Goal: Information Seeking & Learning: Find specific fact

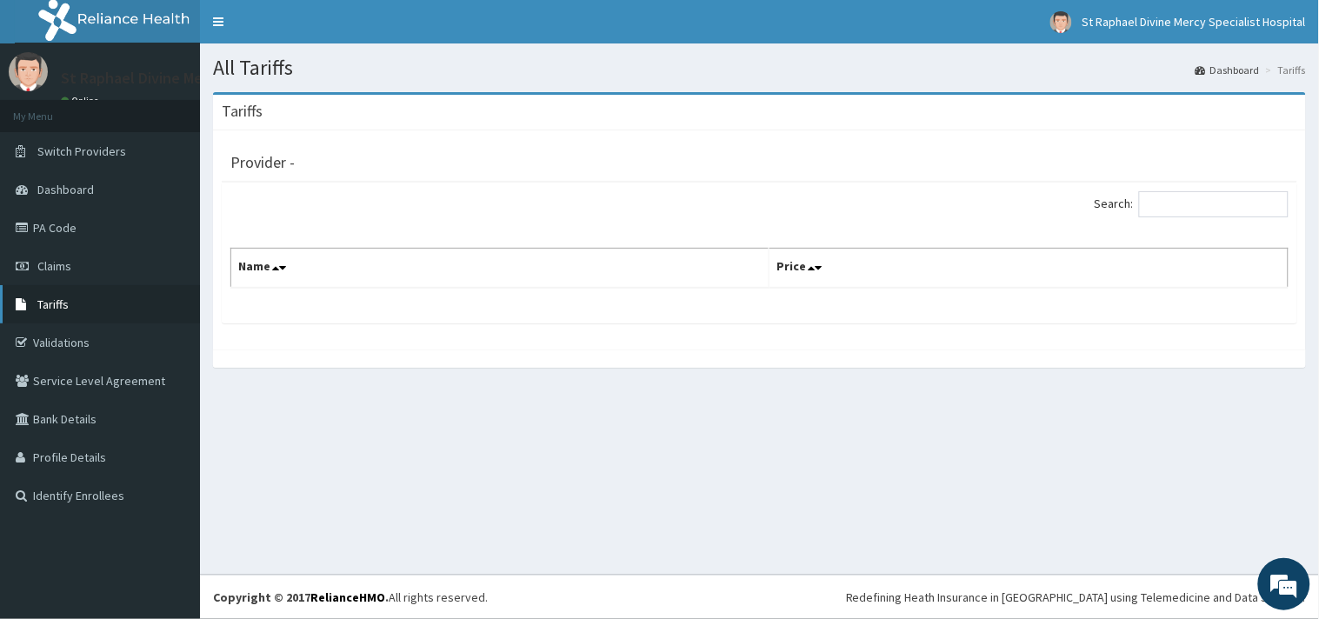
click at [56, 309] on span "Tariffs" at bounding box center [52, 304] width 31 height 16
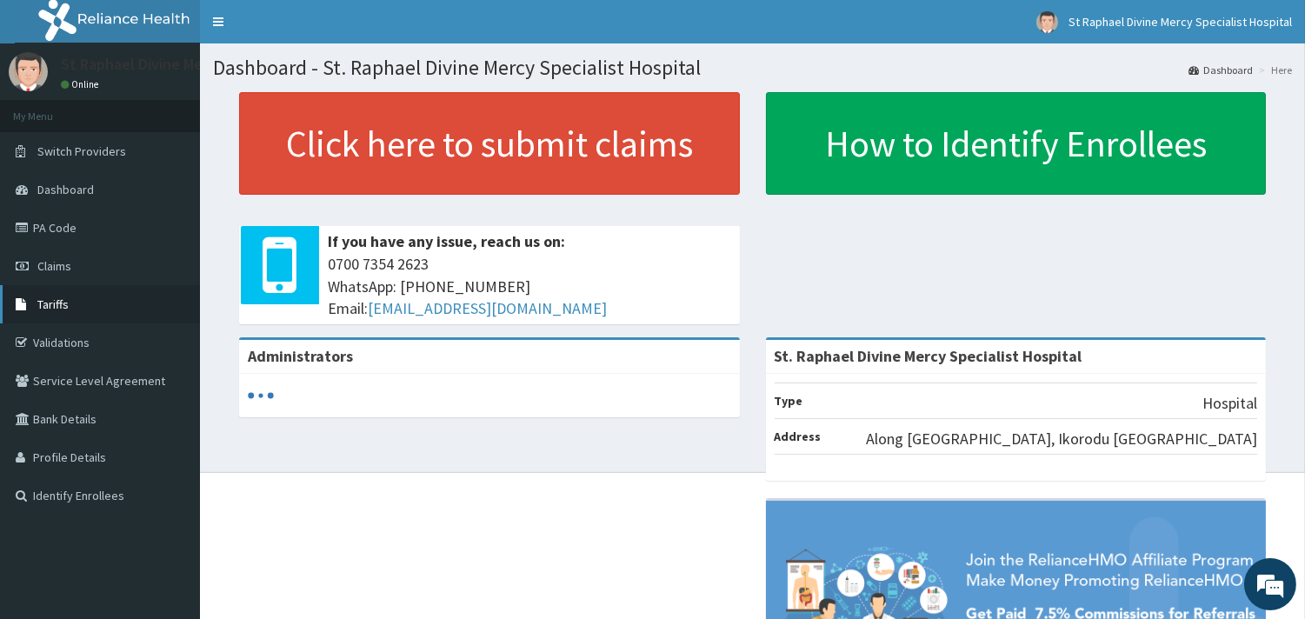
click at [35, 290] on link "Tariffs" at bounding box center [100, 304] width 200 height 38
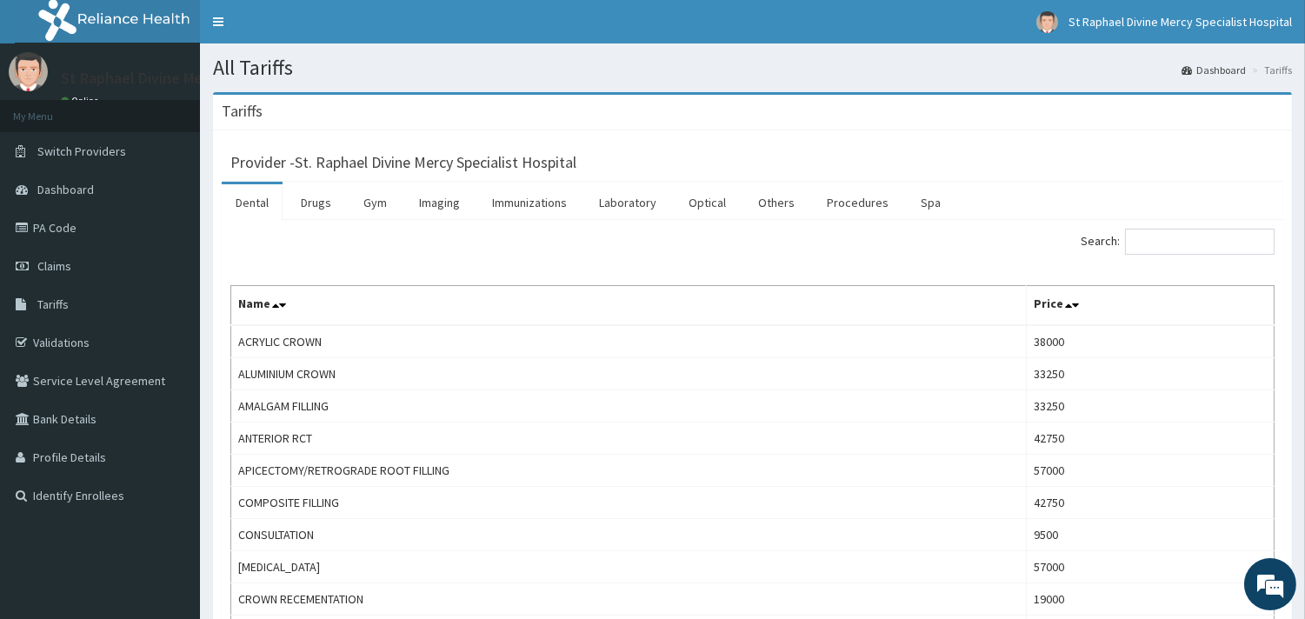
click at [259, 212] on link "Dental" at bounding box center [252, 202] width 61 height 37
click at [263, 203] on link "Dental" at bounding box center [252, 202] width 61 height 37
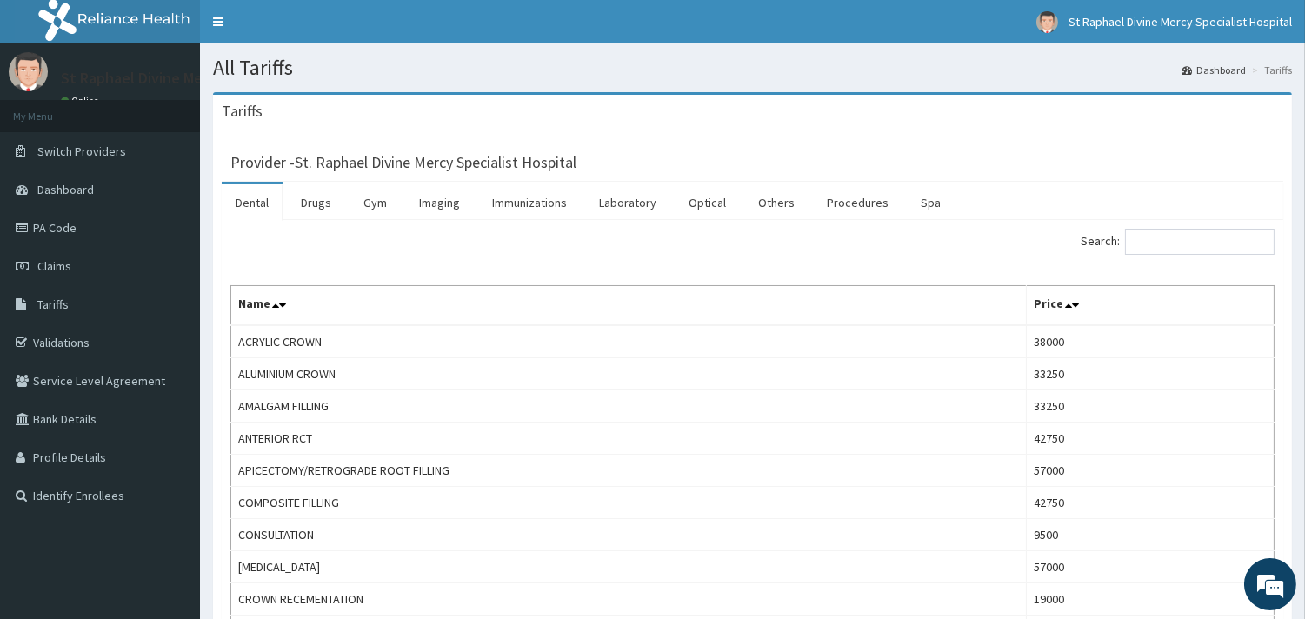
click at [263, 203] on link "Dental" at bounding box center [252, 202] width 61 height 37
click at [1160, 248] on input "Search:" at bounding box center [1200, 242] width 150 height 26
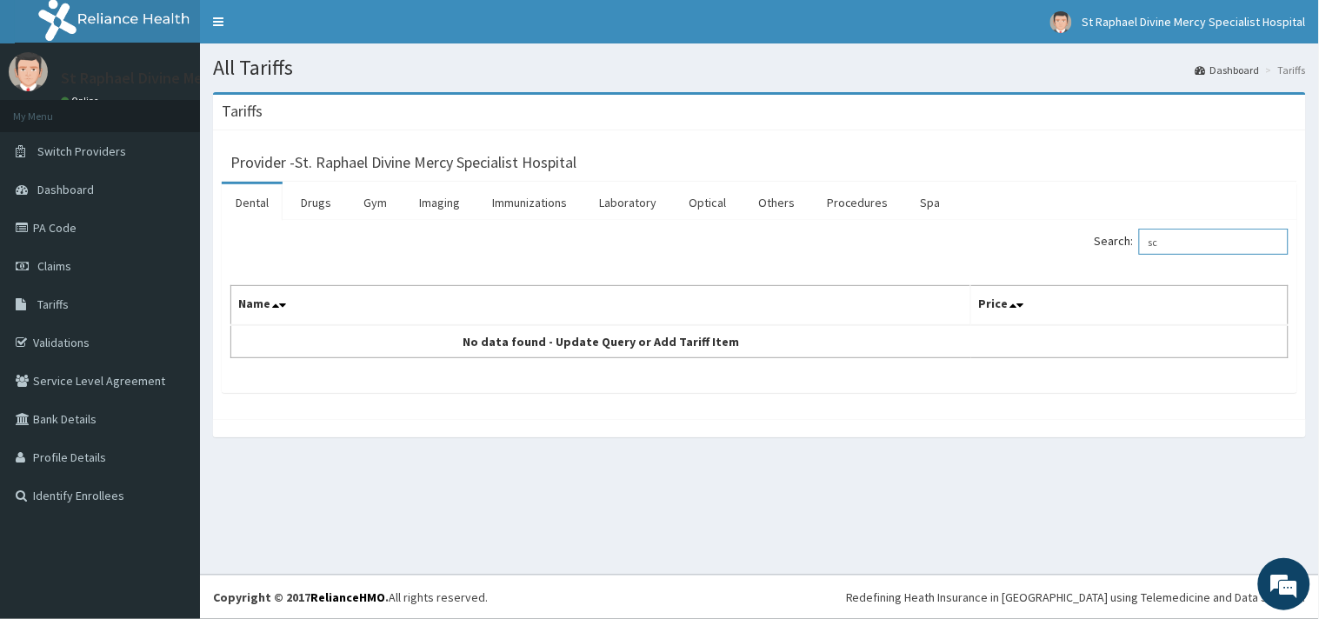
type input "s"
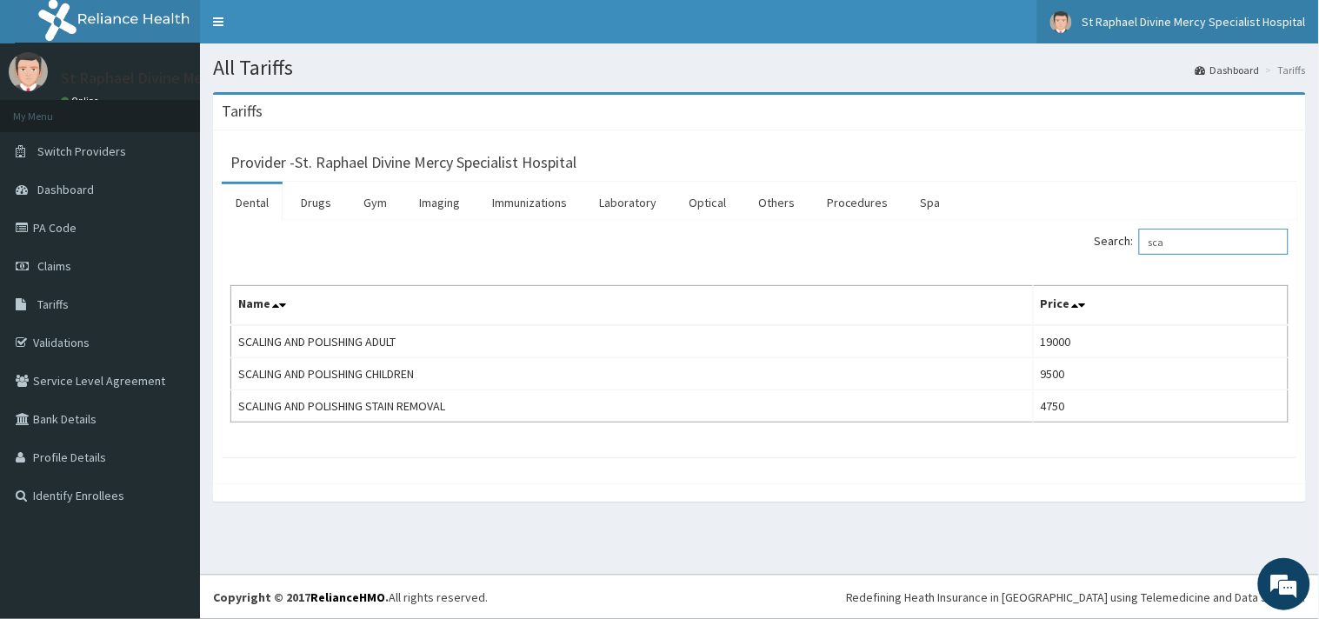
type input "sca"
